Goal: Task Accomplishment & Management: Use online tool/utility

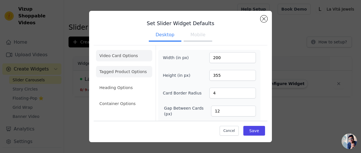
click at [105, 98] on li "Tagged Product Options" at bounding box center [124, 103] width 56 height 11
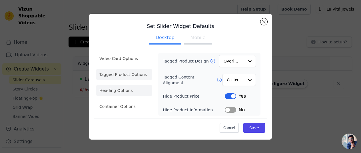
click at [114, 90] on li "Heading Options" at bounding box center [124, 90] width 56 height 11
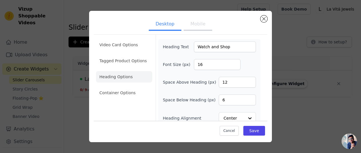
scroll to position [19, 0]
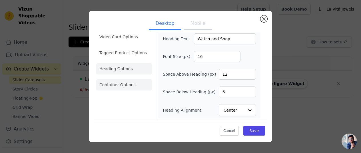
click at [130, 82] on li "Container Options" at bounding box center [124, 84] width 56 height 11
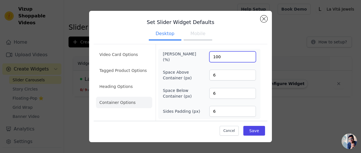
drag, startPoint x: 217, startPoint y: 55, endPoint x: 203, endPoint y: 56, distance: 13.4
click at [203, 56] on div "Max Width (%) 100" at bounding box center [209, 56] width 93 height 11
click at [195, 64] on div "Max Width (%) 100 Space Above Container (px) 6 Space Below Container (px) 6 Sid…" at bounding box center [209, 84] width 93 height 66
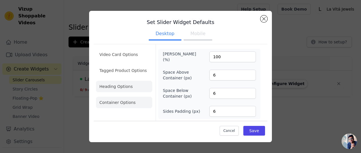
click at [131, 84] on li "Heading Options" at bounding box center [124, 86] width 56 height 11
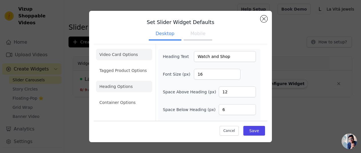
click at [131, 65] on li "Video Card Options" at bounding box center [124, 70] width 56 height 11
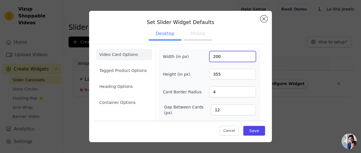
drag, startPoint x: 218, startPoint y: 55, endPoint x: 201, endPoint y: 54, distance: 16.8
click at [201, 54] on div "Width (in px) 200" at bounding box center [209, 56] width 93 height 11
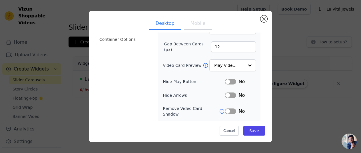
scroll to position [66, 0]
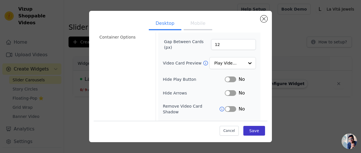
type input "300"
click at [247, 129] on button "Save" at bounding box center [254, 131] width 22 height 10
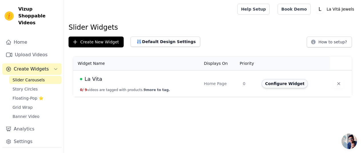
click at [280, 86] on button "Configure Widget" at bounding box center [284, 83] width 46 height 9
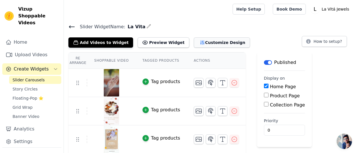
click at [206, 45] on button "Customize Design" at bounding box center [222, 42] width 56 height 10
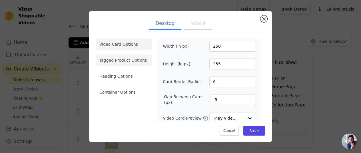
click at [113, 86] on li "Tagged Product Options" at bounding box center [124, 91] width 56 height 11
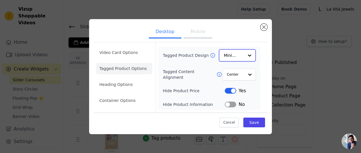
click at [245, 54] on div at bounding box center [249, 55] width 11 height 11
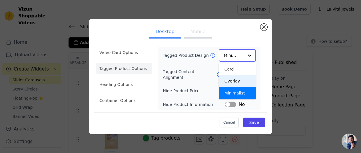
click at [244, 82] on div "Overlay" at bounding box center [237, 81] width 37 height 12
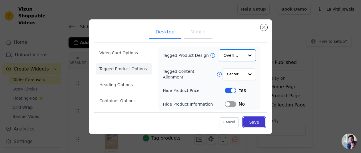
click at [253, 123] on button "Save" at bounding box center [254, 122] width 22 height 10
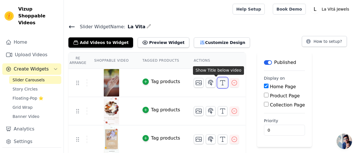
click at [219, 82] on icon "button" at bounding box center [222, 82] width 7 height 7
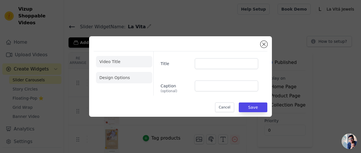
click at [118, 75] on li "Design Options" at bounding box center [124, 77] width 56 height 11
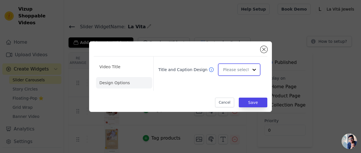
click at [260, 68] on div at bounding box center [239, 69] width 43 height 13
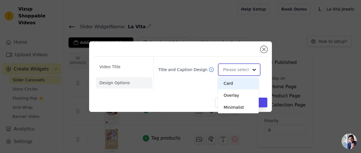
click at [241, 68] on input "Title and Caption Design" at bounding box center [235, 69] width 25 height 11
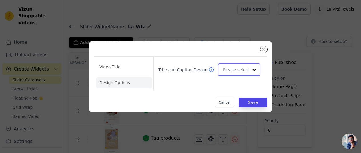
click at [241, 68] on input "Title and Caption Design" at bounding box center [235, 69] width 25 height 11
click at [172, 85] on div "Title and Caption Design" at bounding box center [207, 73] width 109 height 34
click at [205, 27] on div "Video Title Design Options Title and Caption Design Cancel Save" at bounding box center [180, 76] width 361 height 153
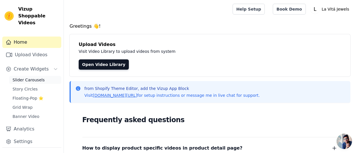
scroll to position [29, 0]
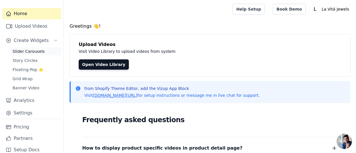
click at [35, 49] on span "Slider Carousels" at bounding box center [29, 52] width 32 height 6
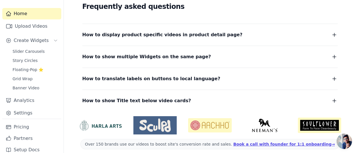
scroll to position [114, 0]
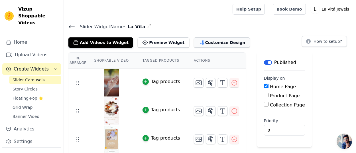
click at [203, 41] on button "Customize Design" at bounding box center [222, 42] width 56 height 10
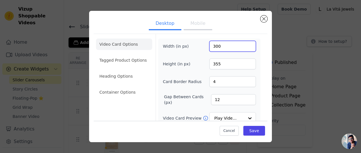
drag, startPoint x: 205, startPoint y: 46, endPoint x: 194, endPoint y: 46, distance: 11.4
click at [194, 46] on div "Width (in px) 300" at bounding box center [209, 46] width 93 height 11
type input "250"
click at [196, 74] on div "Width (in px) 250 Height (in px) 355 Card Border Radius 4 Gap Between Cards (px…" at bounding box center [209, 126] width 93 height 170
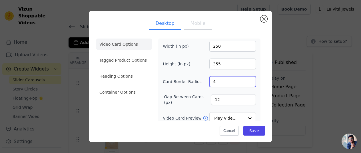
drag, startPoint x: 218, startPoint y: 84, endPoint x: 202, endPoint y: 81, distance: 16.5
click at [202, 81] on div "Card Border Radius 4" at bounding box center [209, 81] width 93 height 11
type input "6"
click at [199, 88] on div "Width (in px) 250 Height (in px) 355 Card Border Radius 6 Gap Between Cards (px…" at bounding box center [209, 126] width 93 height 170
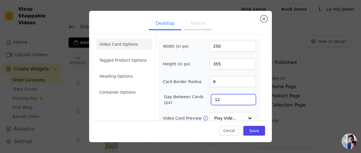
drag, startPoint x: 226, startPoint y: 102, endPoint x: 203, endPoint y: 98, distance: 23.7
click at [203, 98] on div "Gap Between Cards (px) 12" at bounding box center [209, 99] width 93 height 11
type input "1"
click at [262, 106] on div "Video Card Options Tagged Product Options Heading Options Container Options Wid…" at bounding box center [180, 125] width 173 height 182
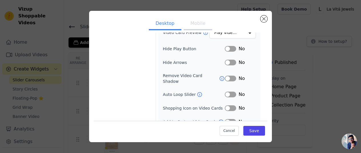
scroll to position [90, 0]
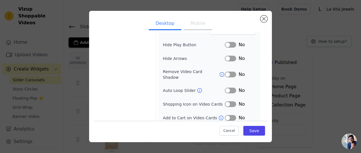
click at [231, 88] on button "Label" at bounding box center [230, 91] width 11 height 6
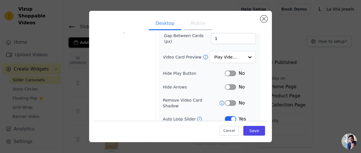
click at [229, 72] on button "Label" at bounding box center [230, 73] width 11 height 6
click at [228, 86] on button "Label" at bounding box center [230, 87] width 11 height 6
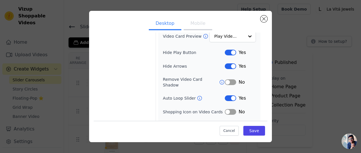
scroll to position [90, 0]
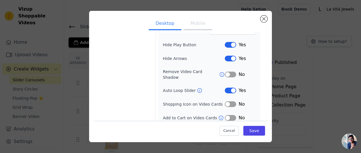
click at [227, 72] on button "Label" at bounding box center [230, 75] width 11 height 6
click at [227, 101] on button "Label" at bounding box center [230, 104] width 11 height 6
click at [229, 115] on button "Label" at bounding box center [230, 118] width 11 height 6
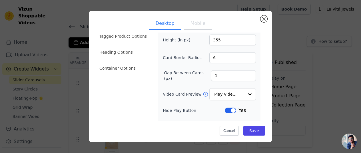
scroll to position [33, 0]
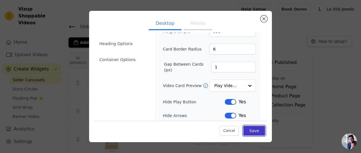
click at [253, 126] on button "Save" at bounding box center [254, 131] width 22 height 10
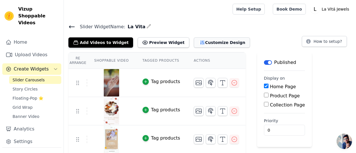
click at [194, 41] on button "Customize Design" at bounding box center [222, 42] width 56 height 10
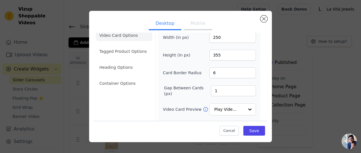
scroll to position [0, 0]
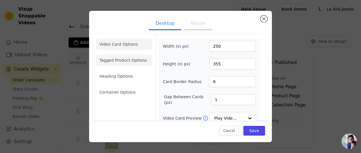
click at [132, 86] on li "Tagged Product Options" at bounding box center [124, 91] width 56 height 11
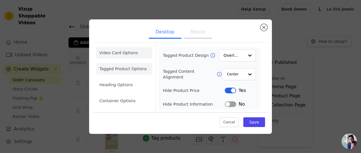
click at [137, 63] on li "Video Card Options" at bounding box center [124, 68] width 56 height 11
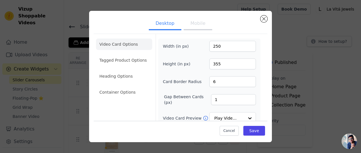
scroll to position [29, 0]
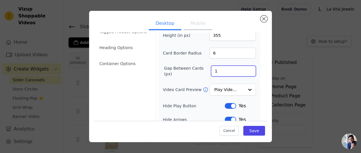
click at [213, 70] on input "1" at bounding box center [233, 71] width 45 height 11
drag, startPoint x: 213, startPoint y: 70, endPoint x: 201, endPoint y: 71, distance: 12.0
click at [201, 71] on div "Gap Between Cards (px) 1" at bounding box center [209, 70] width 93 height 11
type input "5"
click at [250, 131] on button "Save" at bounding box center [254, 131] width 22 height 10
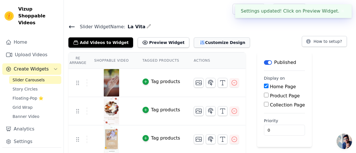
click at [212, 44] on button "Customize Design" at bounding box center [222, 42] width 56 height 10
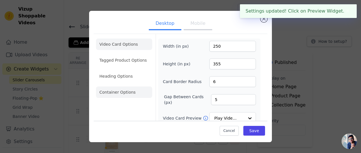
click at [130, 91] on li "Container Options" at bounding box center [124, 91] width 56 height 11
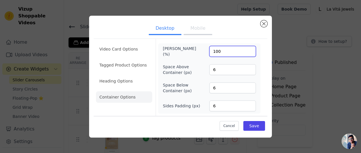
drag, startPoint x: 226, startPoint y: 50, endPoint x: 205, endPoint y: 52, distance: 20.6
click at [205, 52] on div "[PERSON_NAME] (%) 100" at bounding box center [209, 51] width 93 height 11
click at [197, 65] on div "Space Above Container (px) 6" at bounding box center [209, 69] width 93 height 11
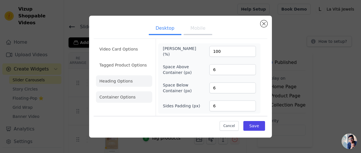
click at [128, 80] on li "Heading Options" at bounding box center [124, 80] width 56 height 11
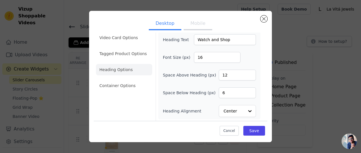
scroll to position [7, 0]
click at [124, 79] on li "Tagged Product Options" at bounding box center [124, 84] width 56 height 11
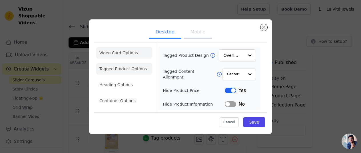
click at [116, 63] on li "Video Card Options" at bounding box center [124, 68] width 56 height 11
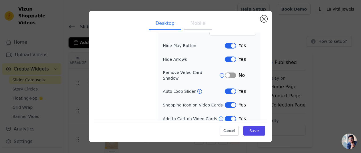
scroll to position [90, 0]
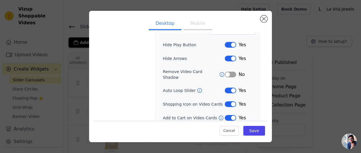
click at [198, 19] on button "Mobile" at bounding box center [197, 24] width 29 height 13
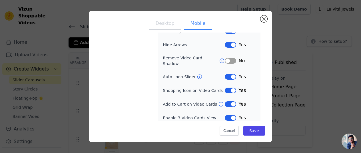
scroll to position [0, 0]
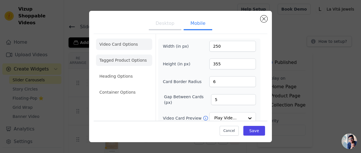
click at [107, 86] on li "Tagged Product Options" at bounding box center [124, 91] width 56 height 11
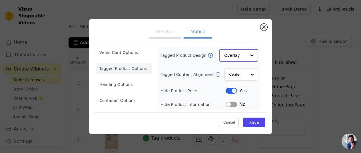
click at [237, 53] on input "Tagged Product Design" at bounding box center [235, 55] width 22 height 11
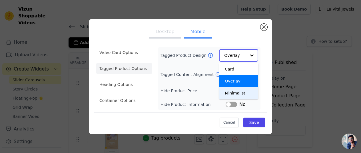
click at [237, 93] on div "Minimalist" at bounding box center [238, 93] width 39 height 12
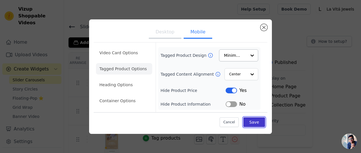
click at [254, 120] on button "Save" at bounding box center [254, 122] width 22 height 10
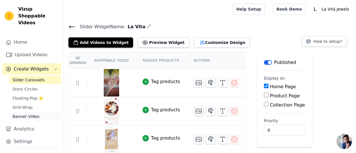
click at [25, 114] on span "Banner Video" at bounding box center [26, 117] width 27 height 6
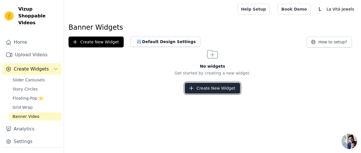
click at [200, 86] on button "Create New Widget" at bounding box center [212, 88] width 55 height 11
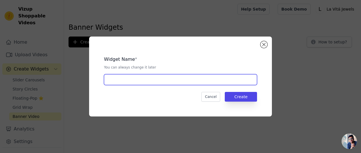
click at [167, 81] on input "text" at bounding box center [180, 79] width 153 height 11
type input "La Vita"
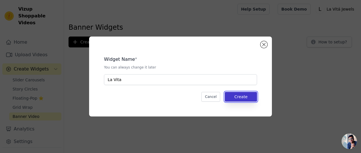
click at [240, 96] on button "Create" at bounding box center [241, 97] width 32 height 10
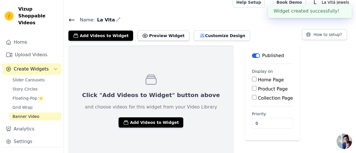
scroll to position [9, 0]
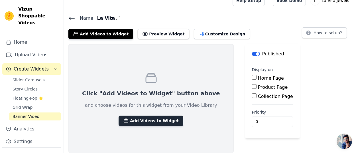
click at [138, 119] on button "Add Videos to Widget" at bounding box center [151, 121] width 65 height 10
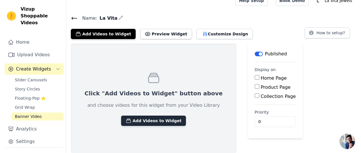
scroll to position [0, 0]
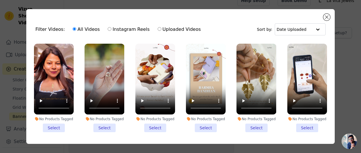
click at [298, 125] on li "No Products Tagged Select" at bounding box center [307, 88] width 40 height 88
click at [0, 0] on input "No Products Tagged Select" at bounding box center [0, 0] width 0 height 0
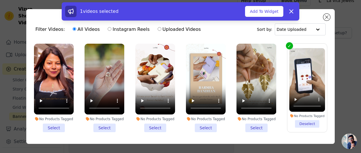
click at [254, 126] on li "No Products Tagged Select" at bounding box center [256, 88] width 40 height 88
click at [0, 0] on input "No Products Tagged Select" at bounding box center [0, 0] width 0 height 0
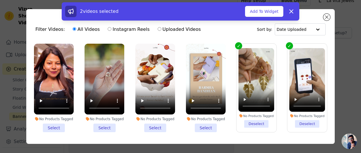
click at [206, 125] on li "No Products Tagged Select" at bounding box center [206, 88] width 40 height 88
click at [0, 0] on input "No Products Tagged Select" at bounding box center [0, 0] width 0 height 0
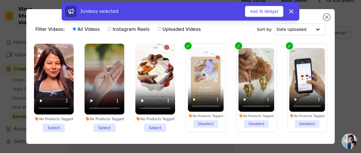
click at [155, 127] on li "No Products Tagged Select" at bounding box center [155, 88] width 40 height 88
click at [0, 0] on input "No Products Tagged Select" at bounding box center [0, 0] width 0 height 0
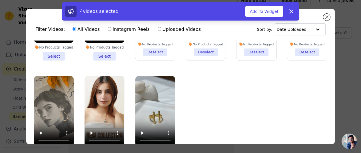
scroll to position [50, 0]
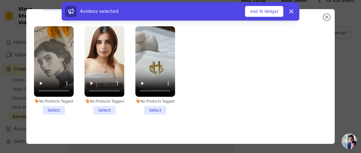
click at [149, 109] on li "No Products Tagged Select" at bounding box center [155, 70] width 40 height 88
click at [0, 0] on input "No Products Tagged Select" at bounding box center [0, 0] width 0 height 0
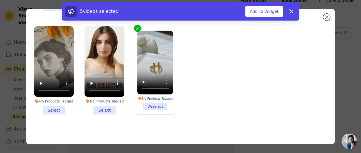
click at [112, 107] on li "No Products Tagged Select" at bounding box center [104, 70] width 40 height 88
click at [0, 0] on input "No Products Tagged Select" at bounding box center [0, 0] width 0 height 0
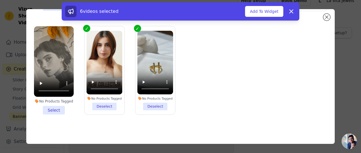
click at [50, 105] on li "No Products Tagged Select" at bounding box center [54, 70] width 40 height 88
click at [0, 0] on input "No Products Tagged Select" at bounding box center [0, 0] width 0 height 0
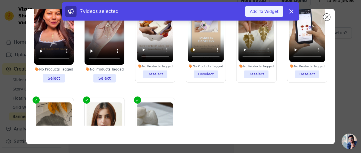
click at [262, 9] on button "Add To Widget" at bounding box center [264, 11] width 38 height 11
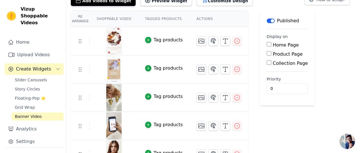
scroll to position [0, 0]
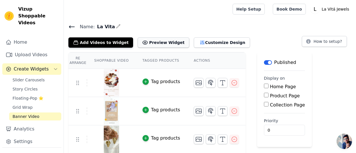
click at [164, 41] on button "Preview Widget" at bounding box center [163, 42] width 51 height 10
click at [264, 62] on button "Label" at bounding box center [268, 62] width 8 height 5
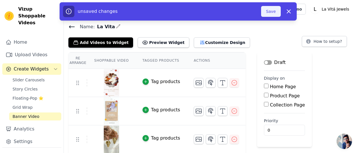
click at [266, 13] on button "Save" at bounding box center [270, 11] width 19 height 11
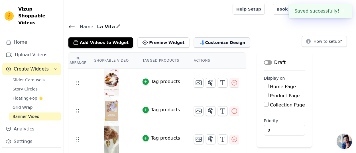
click at [201, 42] on button "Customize Design" at bounding box center [222, 42] width 56 height 10
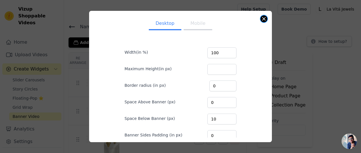
click at [264, 19] on button "Close modal" at bounding box center [263, 18] width 7 height 7
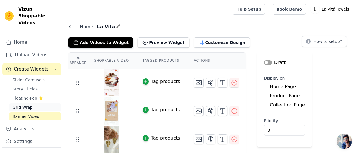
click at [27, 104] on span "Grid Wrap" at bounding box center [23, 107] width 20 height 6
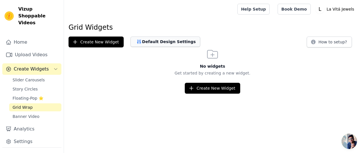
click at [158, 44] on button "Default Design Settings" at bounding box center [165, 42] width 70 height 10
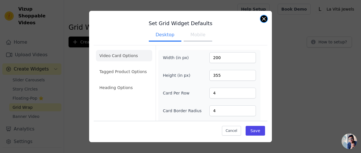
click at [263, 19] on button "Close modal" at bounding box center [263, 18] width 7 height 7
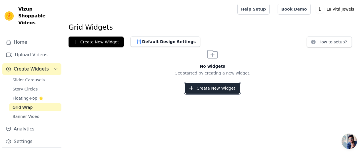
click at [215, 91] on button "Create New Widget" at bounding box center [212, 88] width 55 height 11
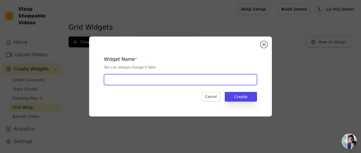
click at [162, 84] on input "text" at bounding box center [180, 79] width 153 height 11
type input "La Vita"
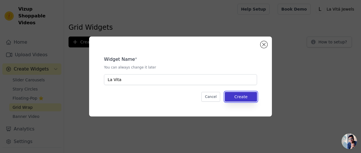
click at [237, 99] on button "Create" at bounding box center [241, 97] width 32 height 10
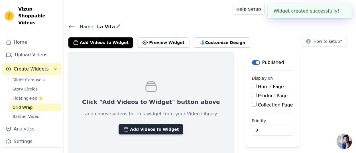
click at [138, 131] on button "Add Videos to Widget" at bounding box center [151, 129] width 65 height 10
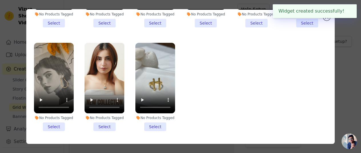
scroll to position [50, 0]
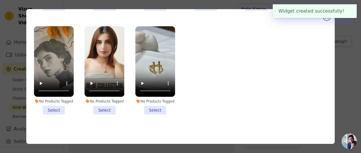
click at [153, 107] on li "No Products Tagged Select" at bounding box center [155, 70] width 40 height 88
click at [0, 0] on input "No Products Tagged Select" at bounding box center [0, 0] width 0 height 0
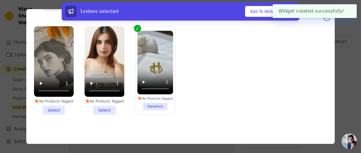
click at [108, 106] on li "No Products Tagged Select" at bounding box center [104, 70] width 40 height 88
click at [0, 0] on input "No Products Tagged Select" at bounding box center [0, 0] width 0 height 0
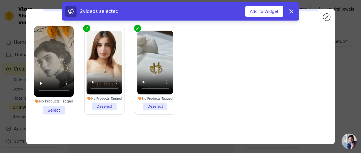
click at [56, 108] on li "No Products Tagged Select" at bounding box center [54, 70] width 40 height 88
click at [0, 0] on input "No Products Tagged Select" at bounding box center [0, 0] width 0 height 0
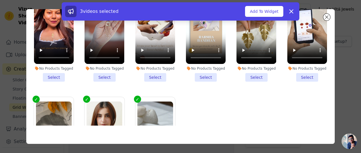
scroll to position [0, 0]
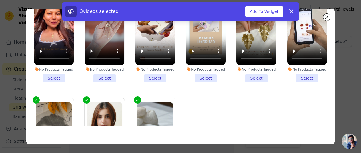
click at [301, 78] on li "No Products Tagged Select" at bounding box center [307, 38] width 40 height 88
click at [0, 0] on input "No Products Tagged Select" at bounding box center [0, 0] width 0 height 0
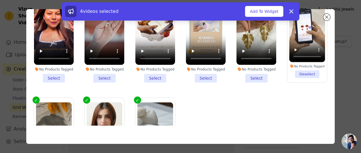
click at [254, 76] on li "No Products Tagged Select" at bounding box center [256, 38] width 40 height 88
click at [0, 0] on input "No Products Tagged Select" at bounding box center [0, 0] width 0 height 0
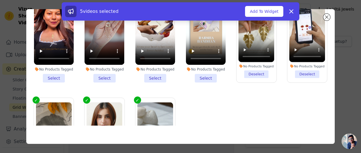
click at [203, 76] on li "No Products Tagged Select" at bounding box center [206, 38] width 40 height 88
click at [0, 0] on input "No Products Tagged Select" at bounding box center [0, 0] width 0 height 0
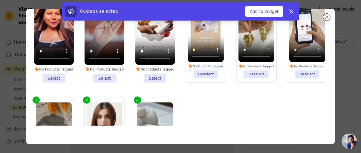
click at [149, 76] on li "No Products Tagged Select" at bounding box center [155, 38] width 40 height 88
click at [0, 0] on input "No Products Tagged Select" at bounding box center [0, 0] width 0 height 0
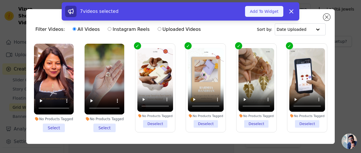
click at [264, 10] on button "Add To Widget" at bounding box center [264, 11] width 38 height 11
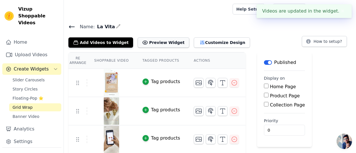
click at [161, 41] on button "Preview Widget" at bounding box center [163, 42] width 51 height 10
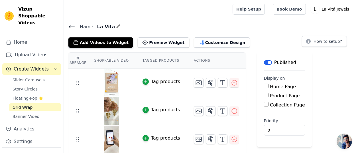
click at [264, 63] on button "Label" at bounding box center [268, 62] width 8 height 5
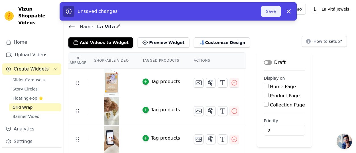
click at [271, 9] on button "Save" at bounding box center [270, 11] width 19 height 11
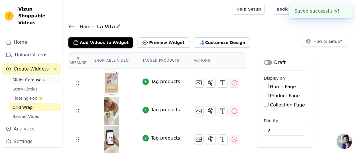
click at [37, 77] on span "Slider Carousels" at bounding box center [29, 80] width 32 height 6
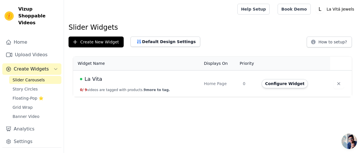
click at [109, 90] on button "0 / 9 videos are tagged with products. 9 more to tag." at bounding box center [125, 90] width 90 height 5
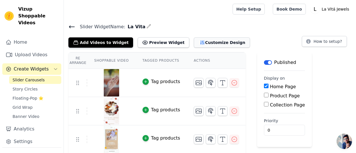
click at [204, 41] on button "Customize Design" at bounding box center [222, 42] width 56 height 10
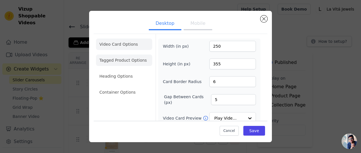
click at [111, 86] on li "Tagged Product Options" at bounding box center [124, 91] width 56 height 11
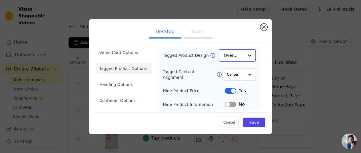
click at [247, 55] on div at bounding box center [249, 55] width 11 height 11
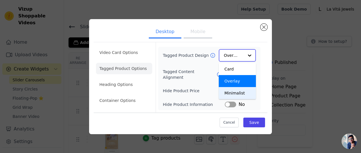
click at [244, 95] on div "Minimalist" at bounding box center [237, 93] width 37 height 12
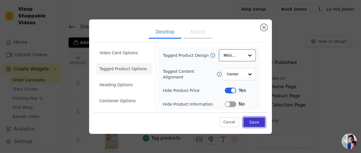
click at [260, 124] on button "Save" at bounding box center [254, 122] width 22 height 10
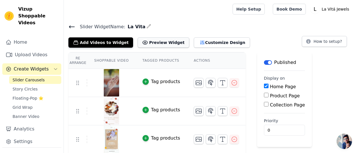
click at [145, 41] on button "Preview Widget" at bounding box center [163, 42] width 51 height 10
click at [203, 40] on button "Customize Design" at bounding box center [222, 42] width 56 height 10
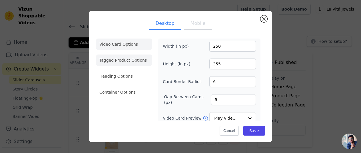
click at [118, 86] on li "Tagged Product Options" at bounding box center [124, 91] width 56 height 11
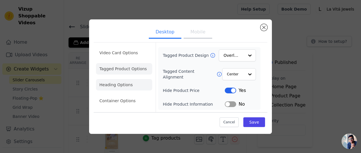
click at [121, 82] on li "Heading Options" at bounding box center [124, 84] width 56 height 11
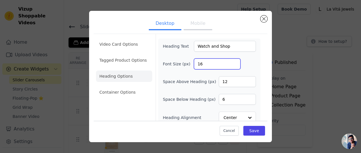
drag, startPoint x: 209, startPoint y: 67, endPoint x: 192, endPoint y: 65, distance: 17.2
click at [194, 65] on input "16" at bounding box center [217, 63] width 47 height 11
type input "20"
click at [251, 66] on div "Font Size (px) 20" at bounding box center [209, 63] width 93 height 11
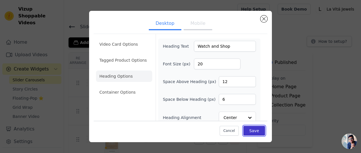
click at [245, 129] on button "Save" at bounding box center [254, 131] width 22 height 10
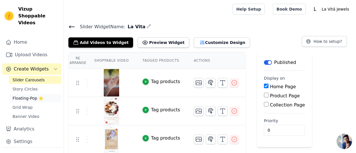
click at [25, 95] on link "Floating-Pop ⭐" at bounding box center [35, 98] width 52 height 8
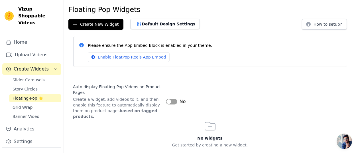
scroll to position [25, 0]
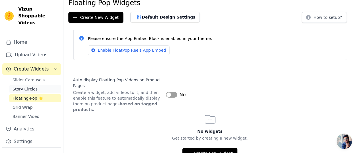
click at [19, 86] on span "Story Circles" at bounding box center [25, 89] width 25 height 6
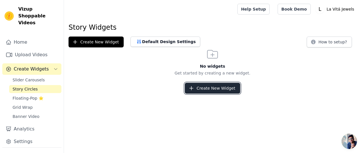
click at [198, 83] on button "Create New Widget" at bounding box center [212, 88] width 55 height 11
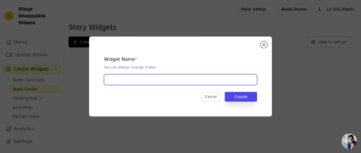
click at [144, 80] on input "text" at bounding box center [180, 79] width 153 height 11
type input "La Vita"
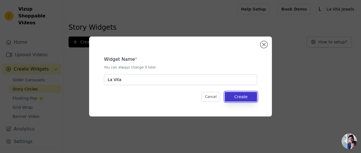
click at [242, 98] on button "Create" at bounding box center [241, 97] width 32 height 10
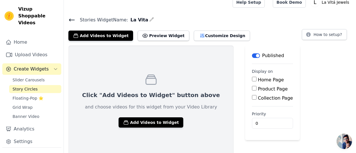
scroll to position [9, 0]
